Goal: Transaction & Acquisition: Book appointment/travel/reservation

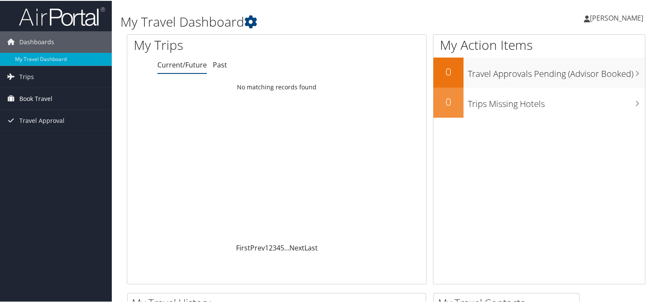
click at [34, 99] on span "Book Travel" at bounding box center [35, 98] width 33 height 22
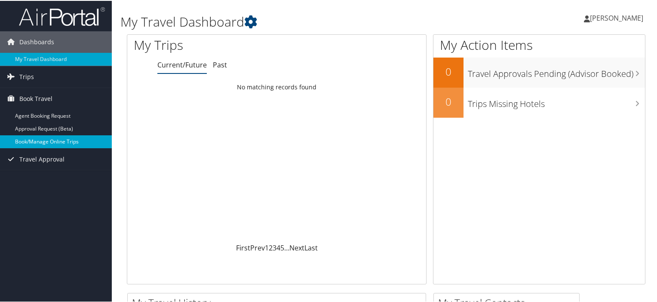
click at [69, 136] on link "Book/Manage Online Trips" at bounding box center [56, 141] width 112 height 13
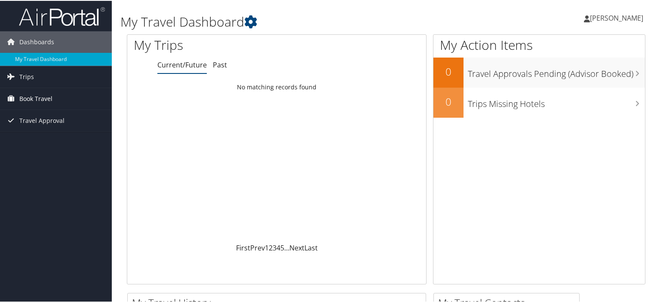
click at [28, 102] on span "Book Travel" at bounding box center [35, 98] width 33 height 22
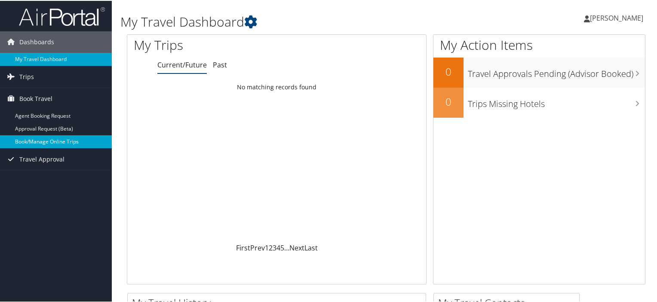
click at [59, 138] on link "Book/Manage Online Trips" at bounding box center [56, 141] width 112 height 13
